Goal: Check status: Check status

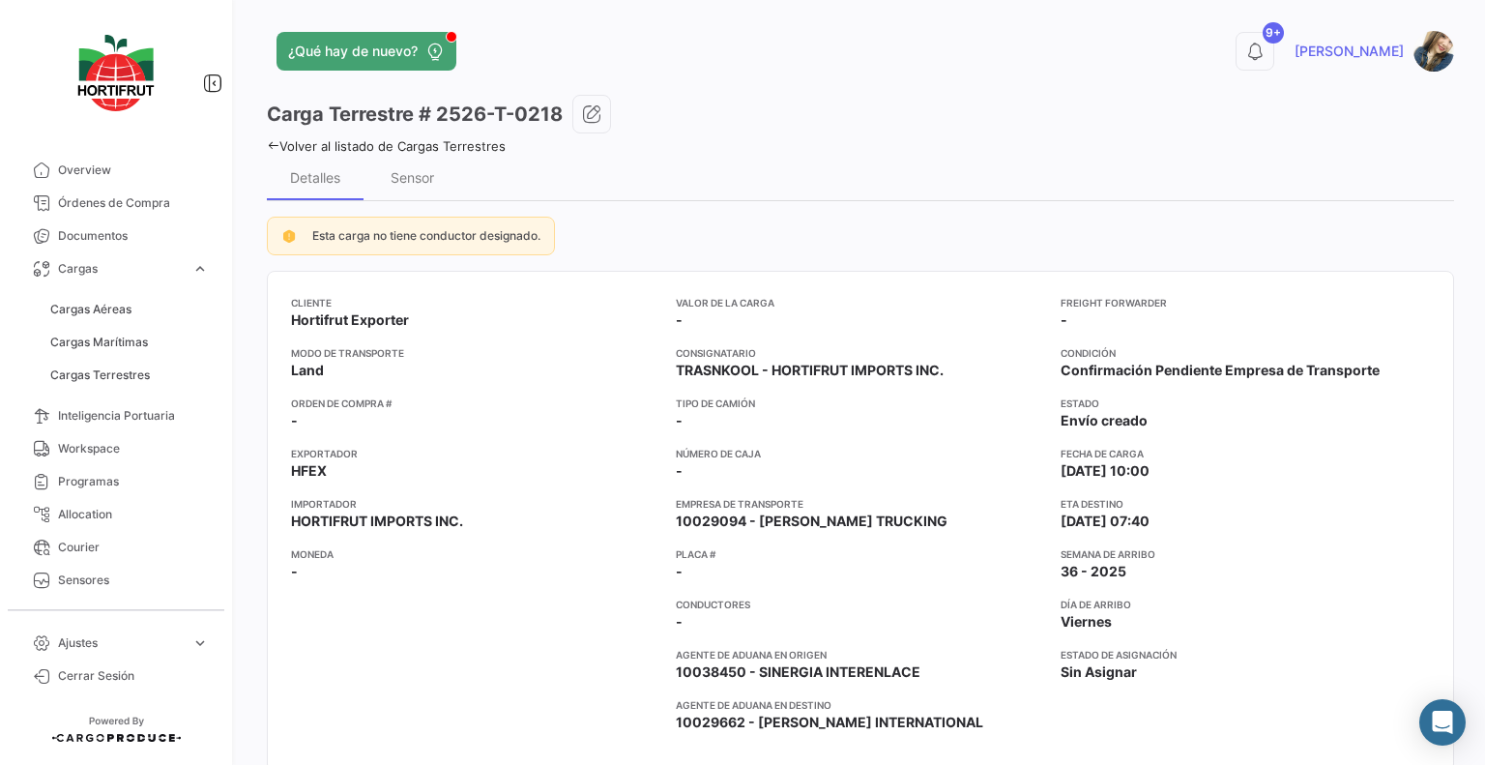
click at [493, 145] on link "Volver al listado de Cargas Terrestres" at bounding box center [386, 145] width 239 height 15
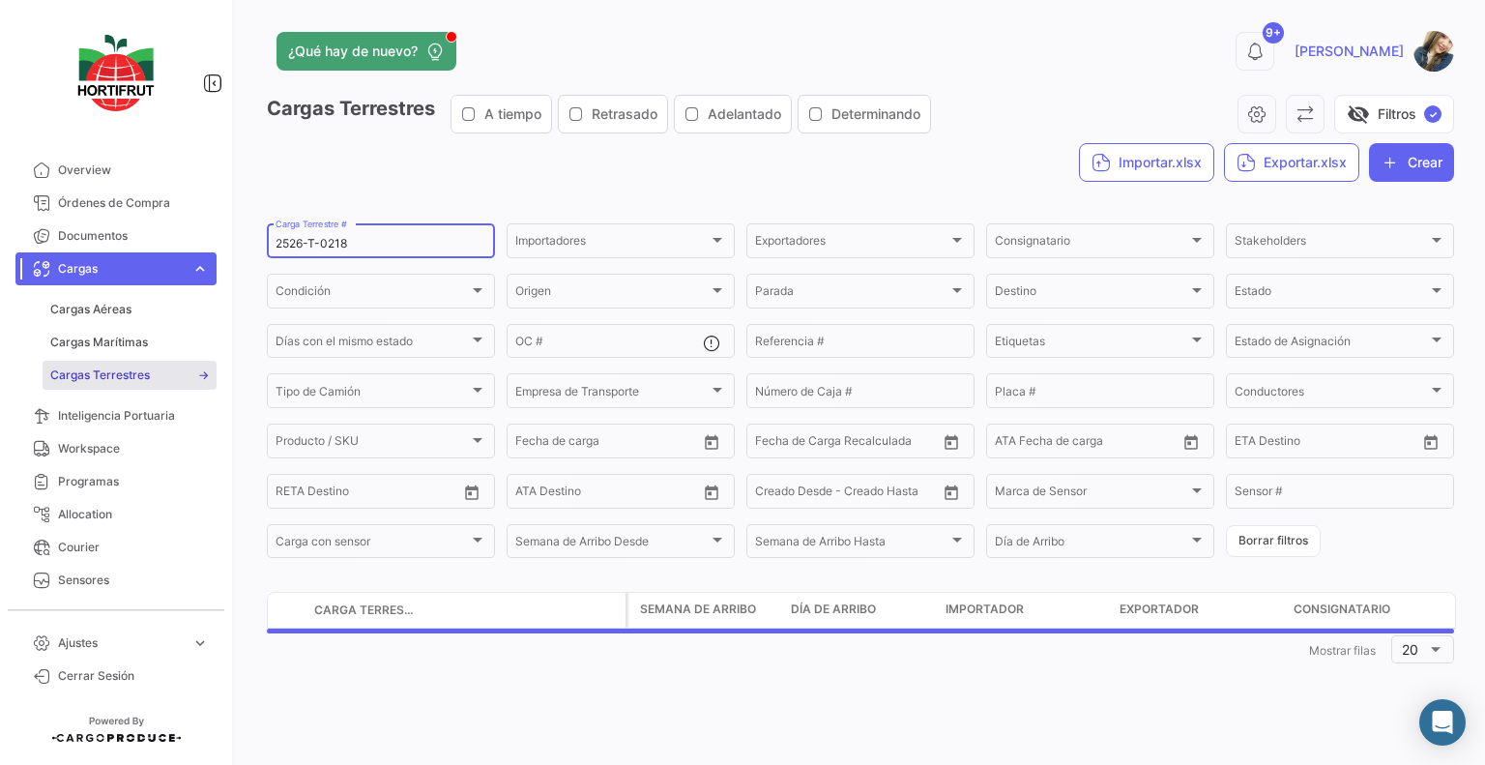
click at [400, 243] on input "2526-T-0218" at bounding box center [381, 244] width 211 height 14
paste input "192"
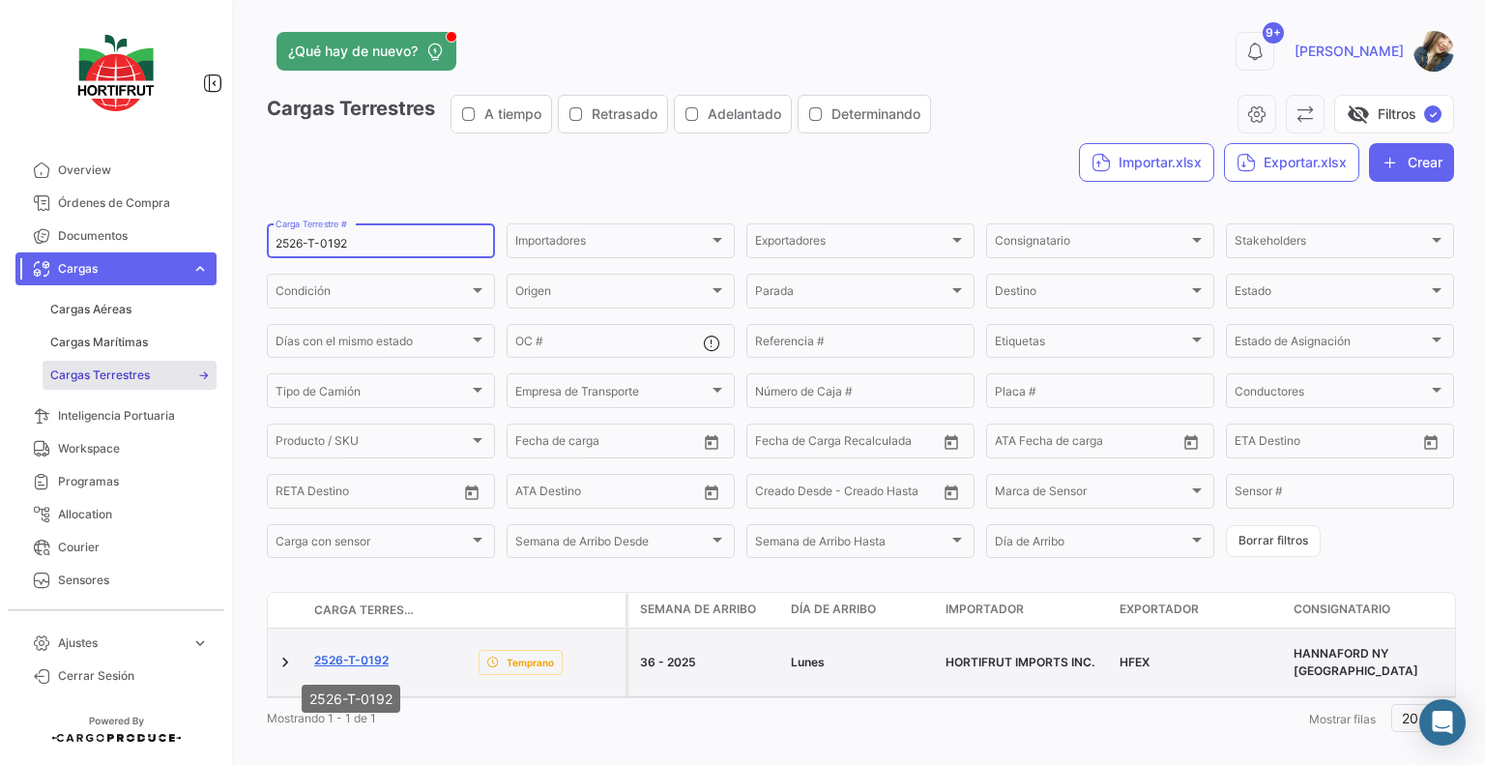
type input "2526-T-0192"
click at [376, 656] on link "2526-T-0192" at bounding box center [351, 660] width 74 height 17
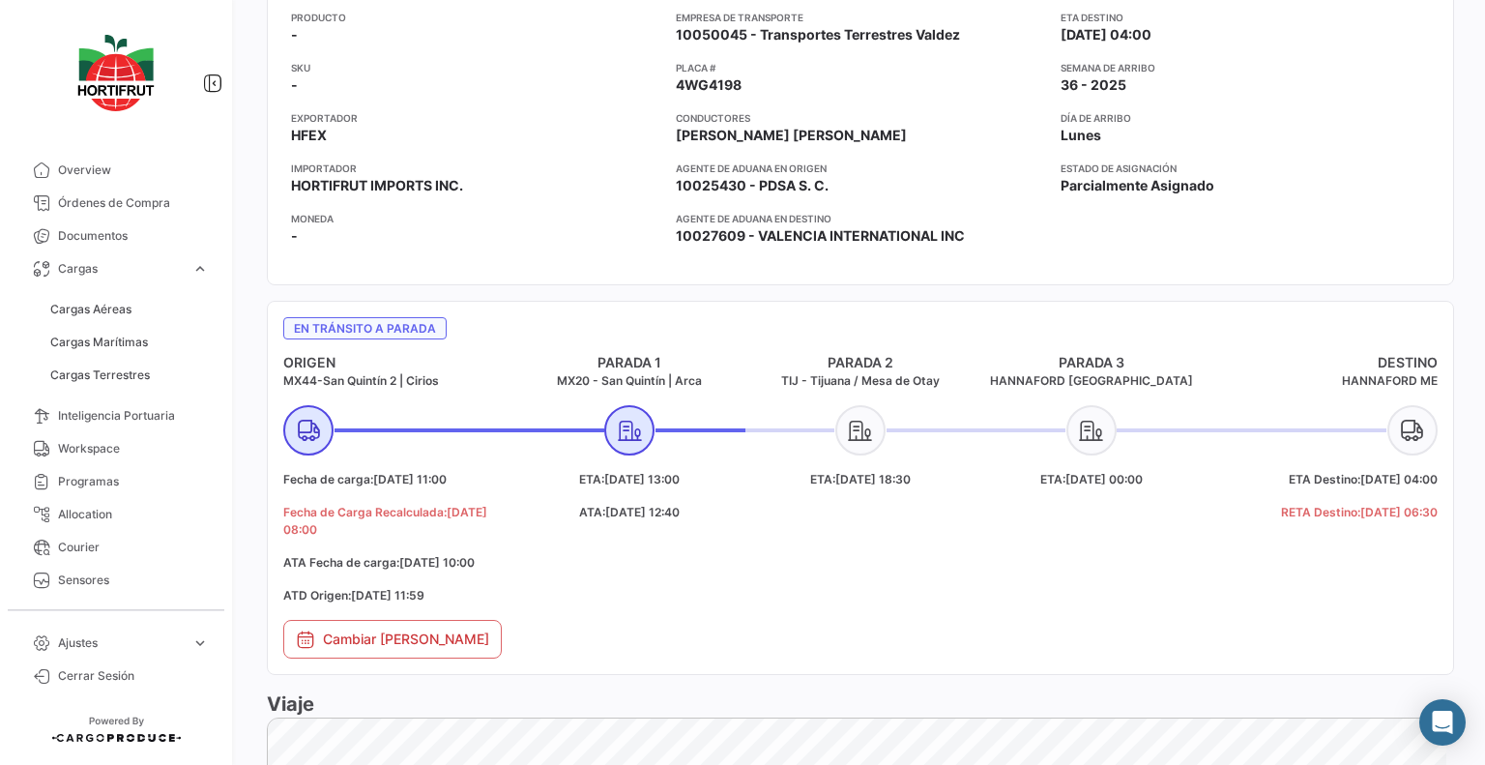
scroll to position [483, 0]
